Goal: Complete application form

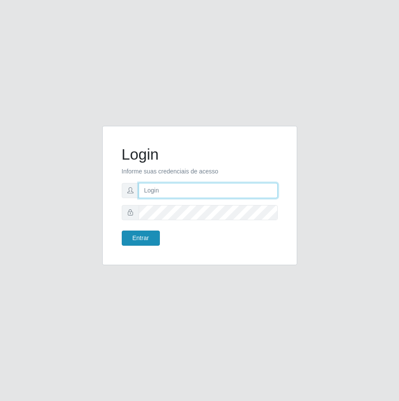
type input "[EMAIL_ADDRESS][DOMAIN_NAME]"
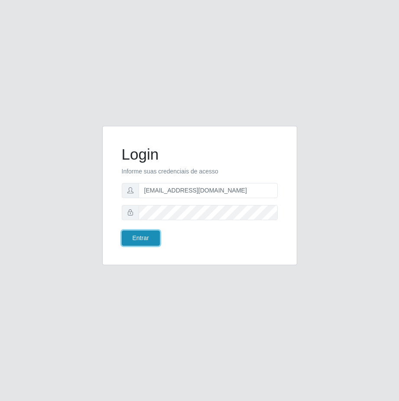
click at [130, 237] on button "Entrar" at bounding box center [141, 238] width 38 height 15
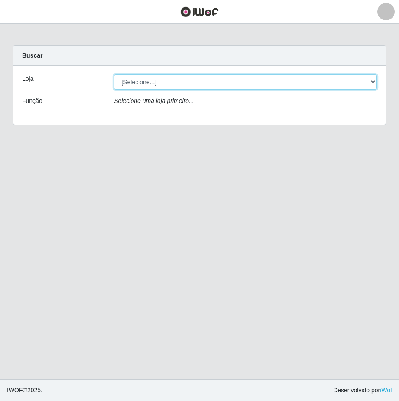
click at [170, 80] on select "[Selecione...] [GEOGRAPHIC_DATA] - [GEOGRAPHIC_DATA] - [GEOGRAPHIC_DATA] - [GEO…" at bounding box center [245, 81] width 263 height 15
select select "506"
click at [114, 74] on select "[Selecione...] [GEOGRAPHIC_DATA] - [GEOGRAPHIC_DATA] - [GEOGRAPHIC_DATA] - [GEO…" at bounding box center [245, 81] width 263 height 15
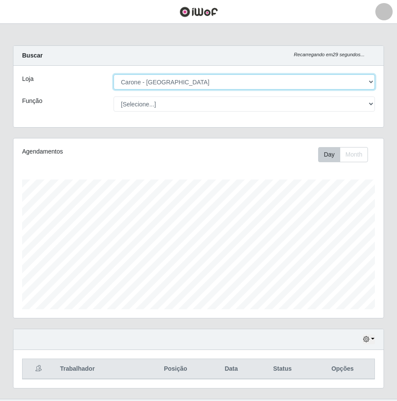
scroll to position [180, 370]
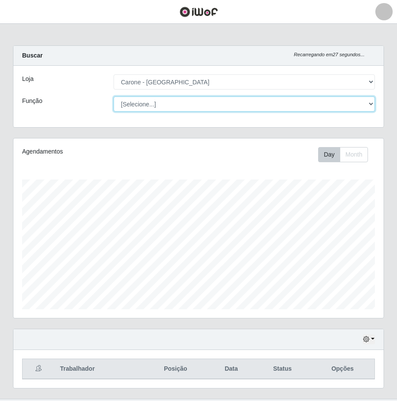
click at [172, 107] on select "[Selecione...] Embalador Embalador + Embalador ++ Repositor Repositor + Reposit…" at bounding box center [243, 104] width 261 height 15
click at [113, 97] on select "[Selecione...] Embalador Embalador + Embalador ++ Repositor Repositor + Reposit…" at bounding box center [243, 104] width 261 height 15
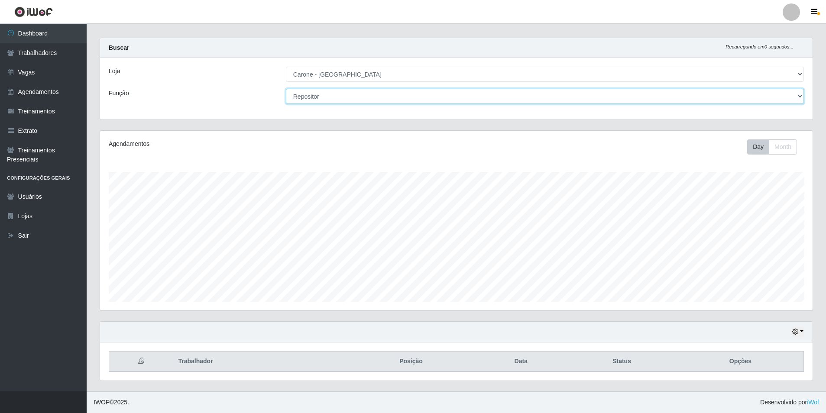
scroll to position [0, 0]
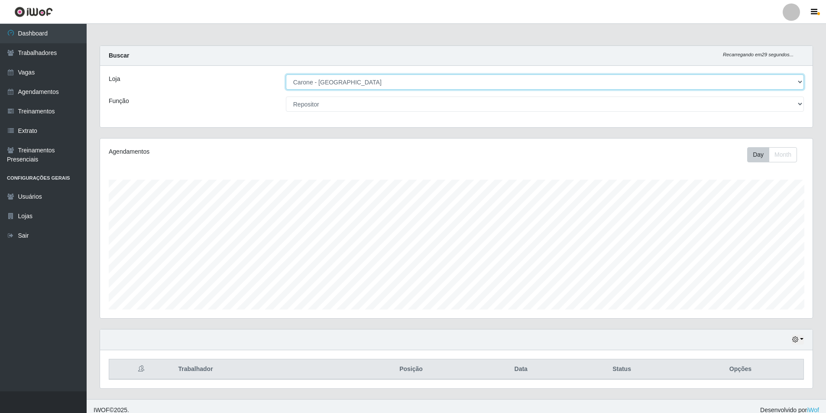
click at [342, 81] on select "[Selecione...] [GEOGRAPHIC_DATA] - [GEOGRAPHIC_DATA] - [GEOGRAPHIC_DATA] - [GEO…" at bounding box center [545, 81] width 518 height 15
click at [286, 74] on select "[Selecione...] [GEOGRAPHIC_DATA] - [GEOGRAPHIC_DATA] - [GEOGRAPHIC_DATA] - [GEO…" at bounding box center [545, 81] width 518 height 15
click at [345, 105] on select "[Selecione...] Embalador Embalador + Embalador ++ Repositor Repositor + Reposit…" at bounding box center [545, 104] width 518 height 15
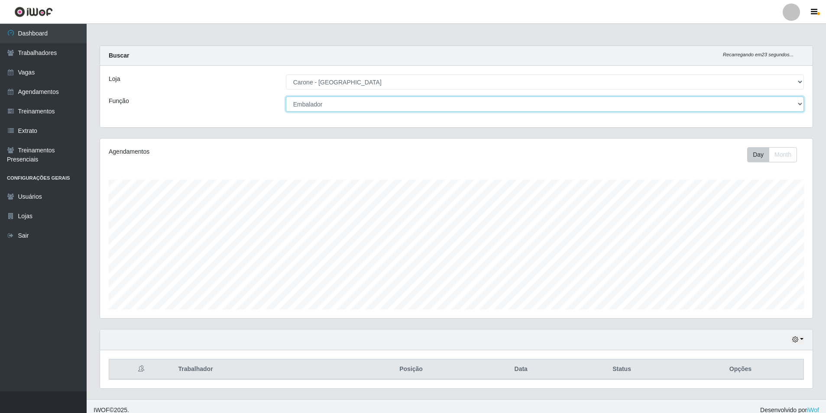
click at [286, 97] on select "[Selecione...] Embalador Embalador + Embalador ++ Repositor Repositor + Reposit…" at bounding box center [545, 104] width 518 height 15
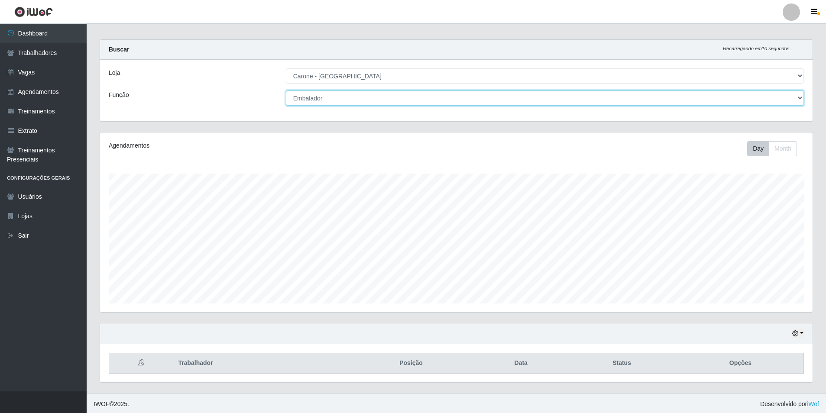
scroll to position [8, 0]
click at [329, 97] on select "[Selecione...] Embalador Embalador + Embalador ++ Repositor Repositor + Reposit…" at bounding box center [545, 96] width 518 height 15
select select "70"
click at [286, 89] on select "[Selecione...] Embalador Embalador + Embalador ++ Repositor Repositor + Reposit…" at bounding box center [545, 96] width 518 height 15
